Goal: Browse casually: Explore the website without a specific task or goal

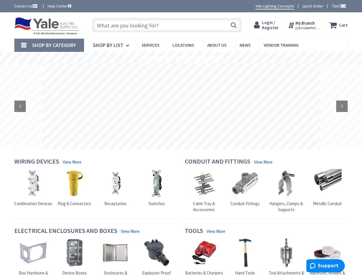
click at [181, 138] on rs-slide at bounding box center [181, 106] width 278 height 86
click at [338, 6] on span "Tour" at bounding box center [339, 5] width 15 height 5
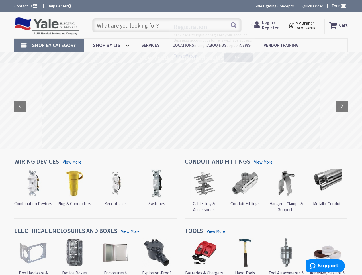
click at [343, 6] on div at bounding box center [181, 137] width 362 height 275
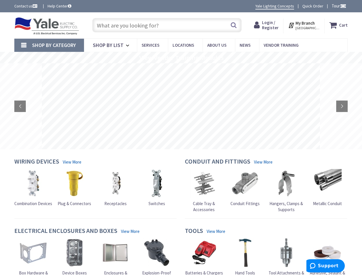
click at [305, 25] on strong "My Branch" at bounding box center [305, 22] width 19 height 5
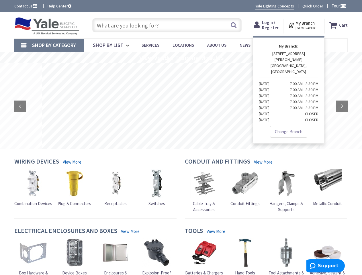
click at [49, 45] on span "Shop By Category" at bounding box center [54, 45] width 44 height 7
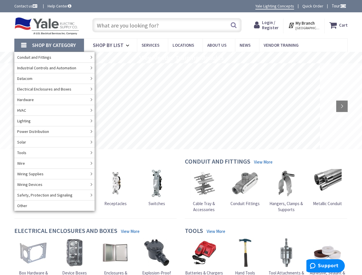
click at [181, 58] on rs-slide "View Vendor Training Modules" at bounding box center [181, 57] width 362 height 11
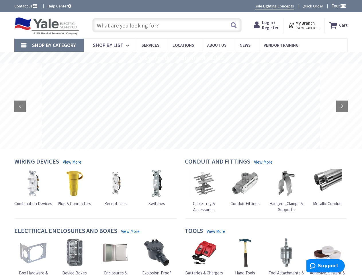
click at [181, 106] on rs-slide at bounding box center [181, 106] width 278 height 86
click at [217, 106] on rs-slide at bounding box center [181, 106] width 278 height 86
